Goal: Information Seeking & Learning: Find specific fact

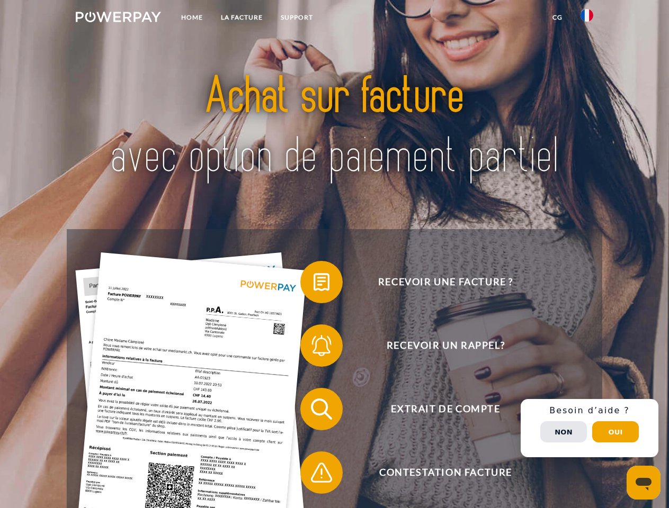
click at [118, 19] on img at bounding box center [118, 17] width 85 height 11
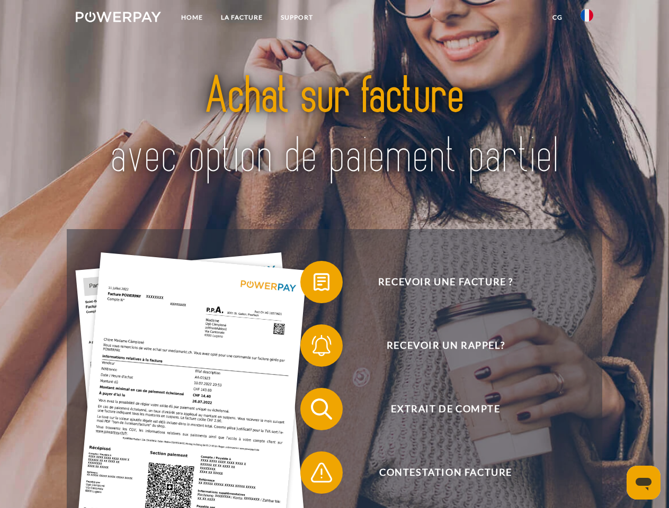
click at [587, 19] on img at bounding box center [586, 15] width 13 height 13
click at [557, 17] on link "CG" at bounding box center [557, 17] width 28 height 19
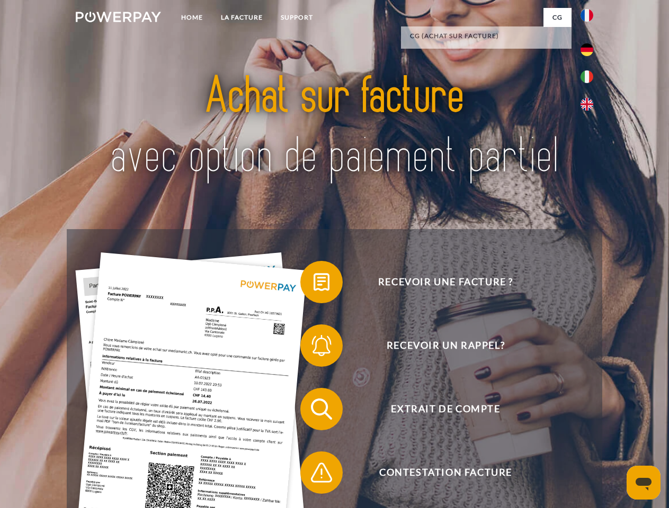
click at [313, 284] on span at bounding box center [305, 282] width 53 height 53
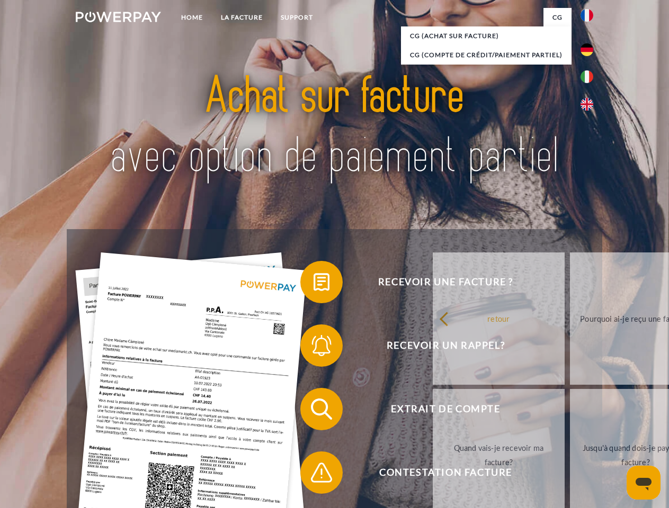
click at [313, 348] on span at bounding box center [305, 345] width 53 height 53
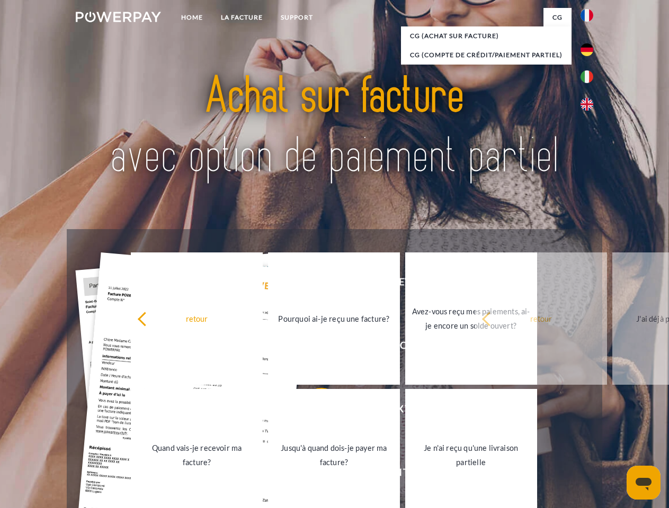
click at [313, 411] on link "Jusqu'à quand dois-je payer ma facture?" at bounding box center [334, 455] width 132 height 132
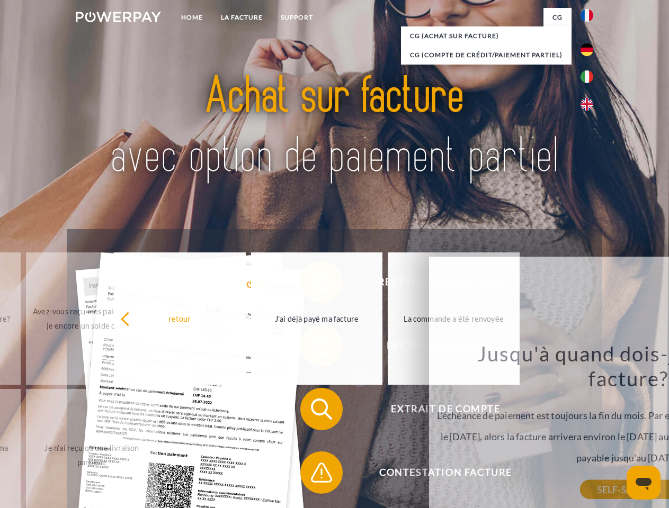
click at [435, 475] on div "Jusqu'à quand dois-je payer ma facture? L'échéance de paiement est toujours la …" at bounding box center [628, 415] width 386 height 149
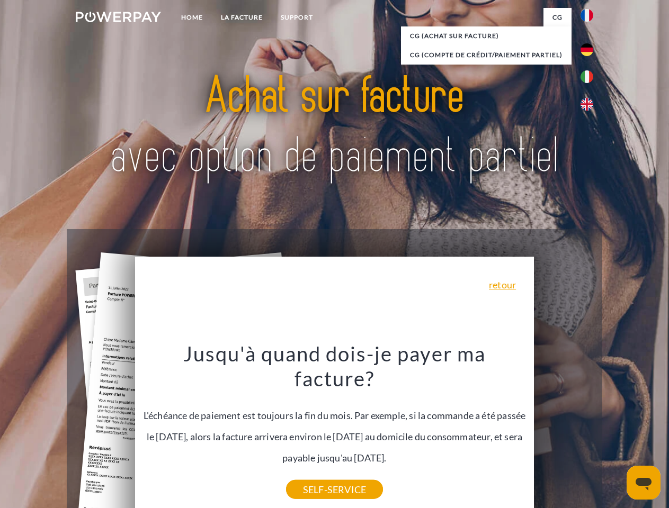
click at [589, 428] on div "Recevoir une facture ? Recevoir un rappel? Extrait de compte retour" at bounding box center [334, 441] width 535 height 424
click at [563, 430] on span "Extrait de compte" at bounding box center [445, 409] width 259 height 42
click at [615, 432] on header "Home LA FACTURE Support" at bounding box center [334, 365] width 669 height 731
